Goal: Information Seeking & Learning: Find specific fact

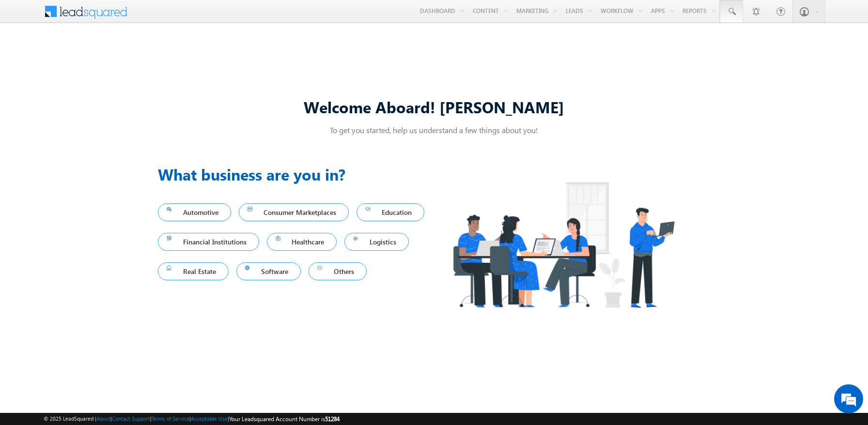
click at [731, 12] on span at bounding box center [731, 12] width 10 height 10
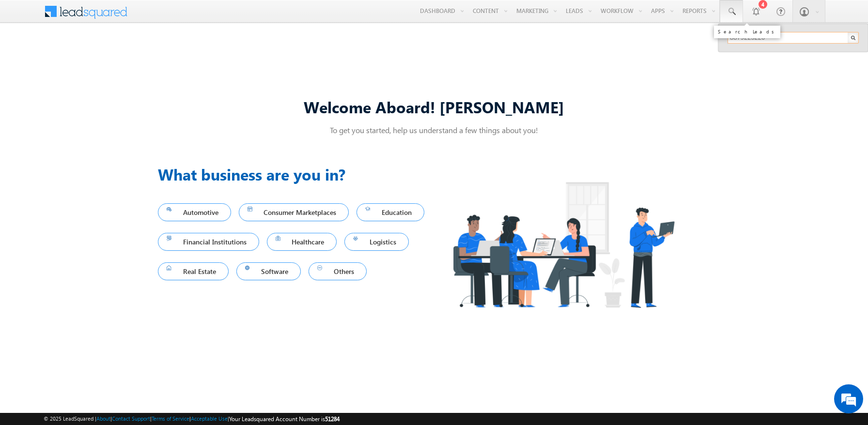
type input "8879225220"
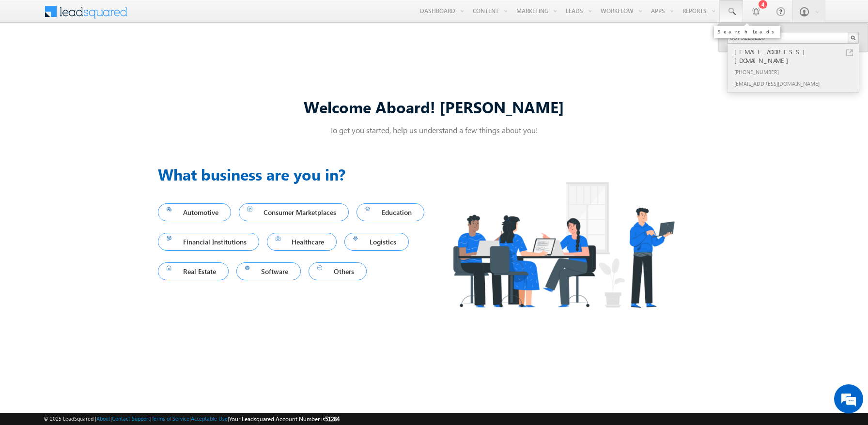
click at [797, 66] on div "[PHONE_NUMBER]" at bounding box center [797, 72] width 130 height 12
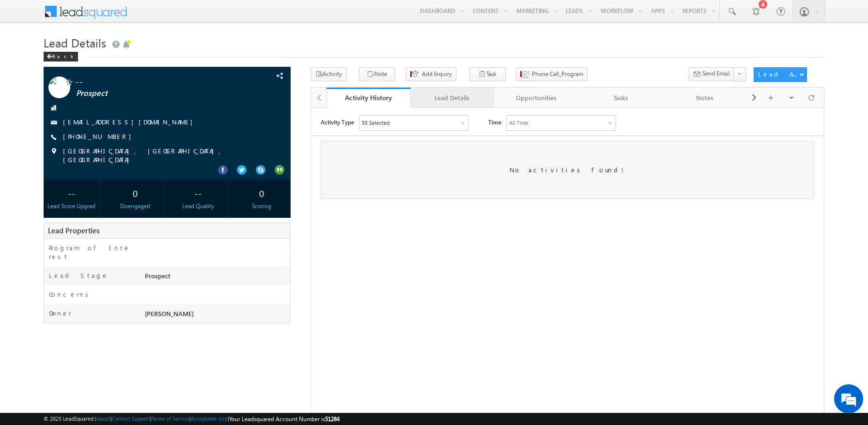
click at [452, 98] on div "Lead Details" at bounding box center [452, 98] width 68 height 12
